Goal: Check status: Check status

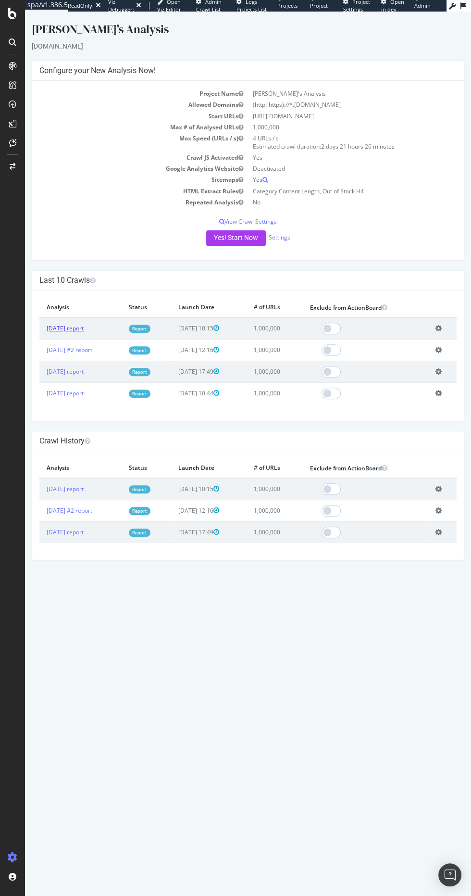
click at [84, 326] on link "[DATE] report" at bounding box center [65, 328] width 37 height 8
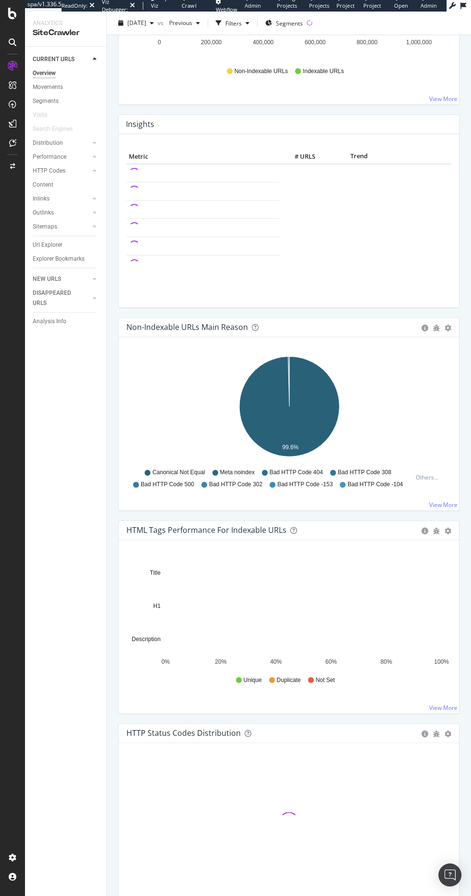
scroll to position [245, 0]
